Goal: Task Accomplishment & Management: Use online tool/utility

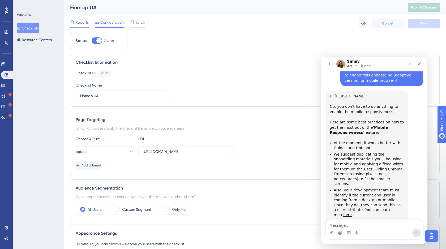
click at [81, 23] on span "Reports" at bounding box center [81, 22] width 13 height 6
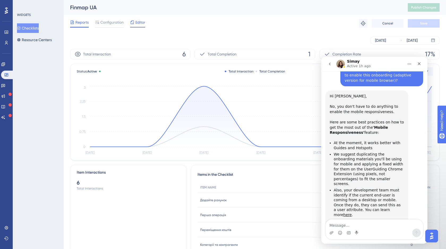
click at [135, 24] on span "Editor" at bounding box center [140, 22] width 10 height 6
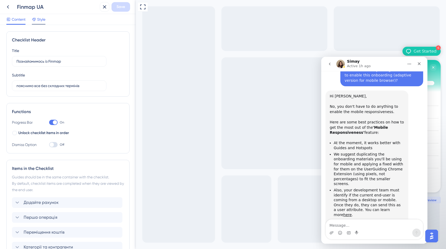
click at [41, 21] on span "Style" at bounding box center [41, 19] width 8 height 6
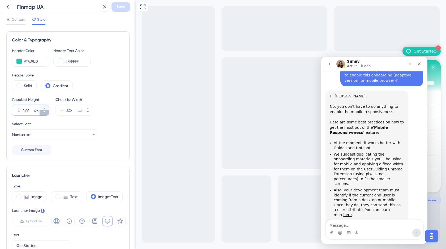
click at [43, 112] on icon at bounding box center [44, 111] width 3 height 3
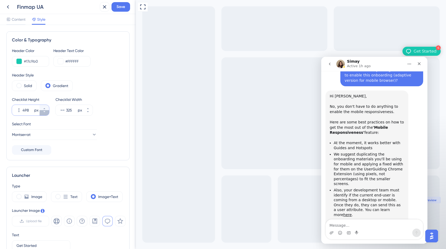
click at [43, 112] on icon at bounding box center [44, 111] width 3 height 3
click at [43, 108] on icon at bounding box center [44, 108] width 3 height 3
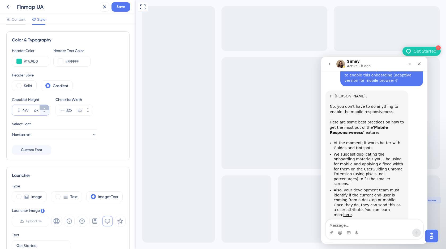
click at [43, 108] on icon at bounding box center [44, 108] width 3 height 3
type input "501"
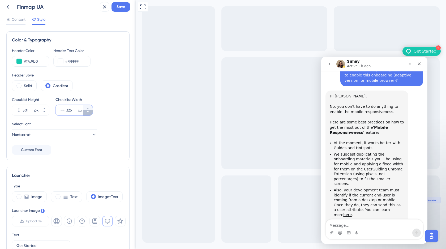
click at [88, 111] on icon at bounding box center [88, 111] width 2 height 1
type input "322"
click at [420, 63] on icon "Close" at bounding box center [419, 64] width 4 height 4
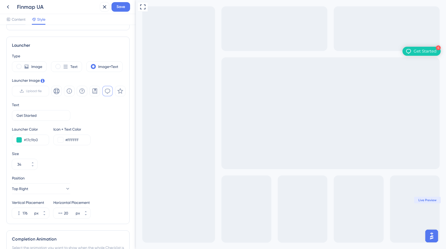
scroll to position [160, 0]
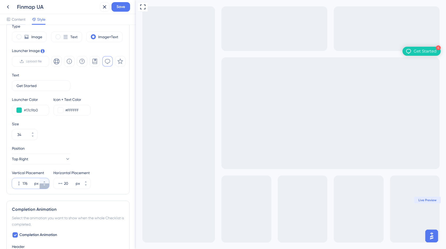
click at [43, 186] on icon at bounding box center [44, 184] width 3 height 3
type input "174"
click at [86, 185] on icon at bounding box center [85, 184] width 3 height 3
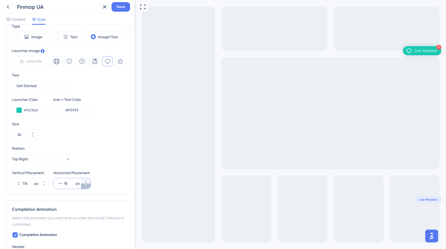
click at [86, 185] on icon at bounding box center [85, 184] width 3 height 3
click at [86, 182] on icon at bounding box center [85, 181] width 3 height 3
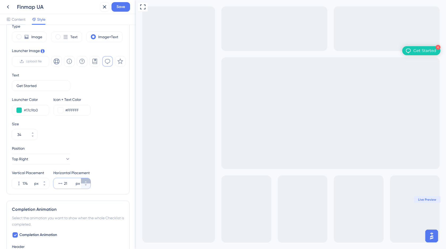
click at [86, 182] on icon at bounding box center [85, 181] width 3 height 3
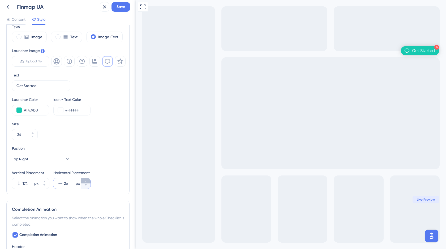
click at [86, 182] on icon at bounding box center [85, 181] width 3 height 3
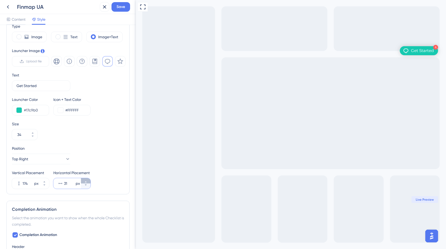
click at [86, 182] on icon at bounding box center [85, 181] width 3 height 3
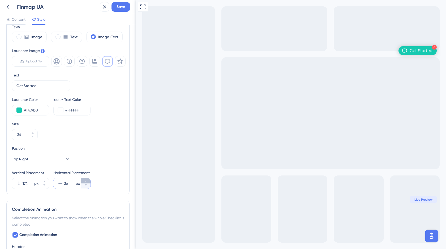
click at [86, 182] on icon at bounding box center [85, 181] width 3 height 3
type input "39"
click at [121, 6] on span "Save" at bounding box center [120, 7] width 8 height 6
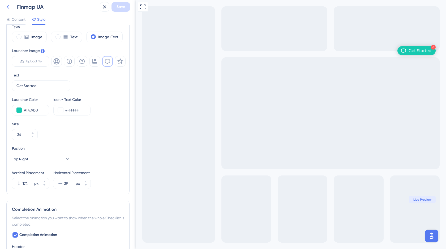
click at [8, 8] on icon at bounding box center [8, 6] width 2 height 3
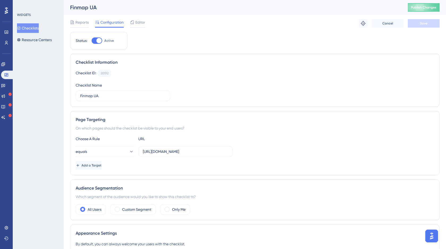
click at [79, 24] on span "Reports" at bounding box center [81, 22] width 13 height 6
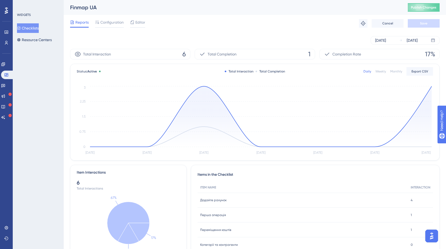
click at [141, 23] on span "Editor" at bounding box center [140, 22] width 10 height 6
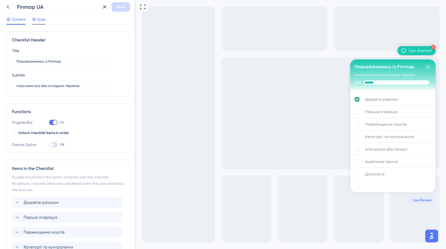
click at [42, 20] on span "Style" at bounding box center [41, 19] width 8 height 6
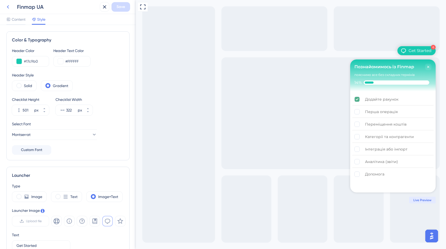
click at [7, 7] on icon at bounding box center [8, 7] width 6 height 6
